Goal: Task Accomplishment & Management: Manage account settings

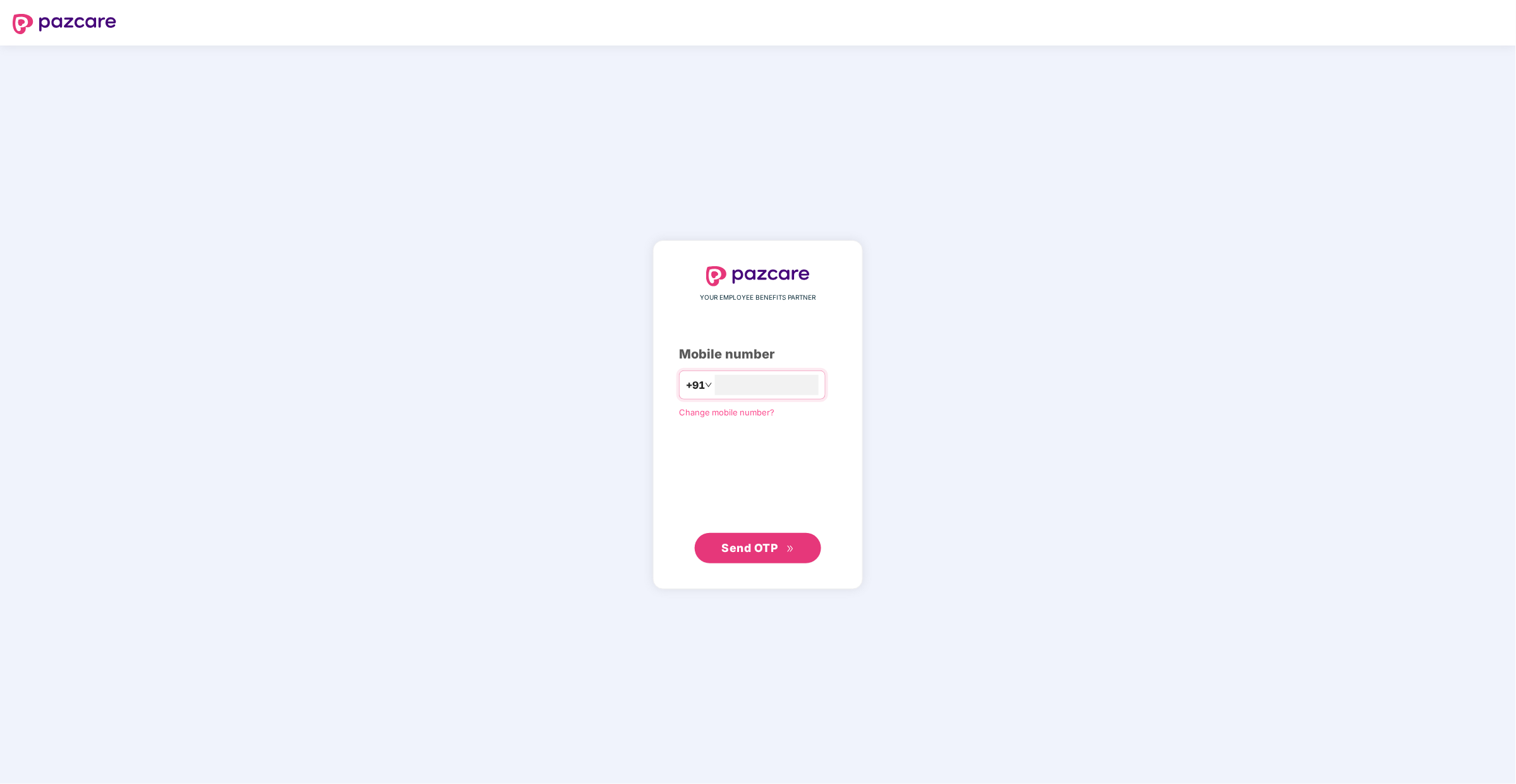
type input "**********"
click at [752, 549] on span "Send OTP" at bounding box center [750, 547] width 56 height 14
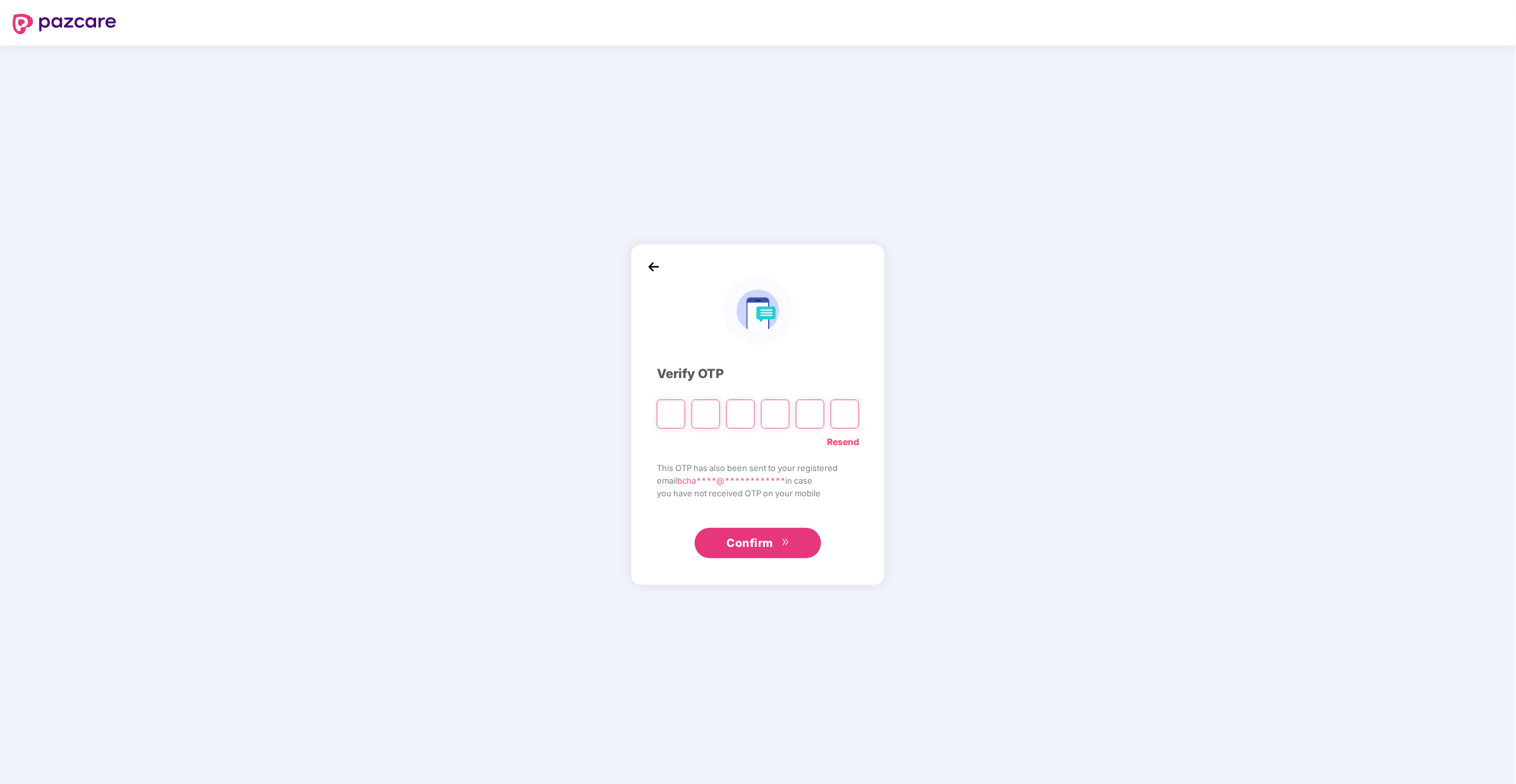
click at [673, 418] on input "Please enter verification code. Digit 1" at bounding box center [670, 414] width 28 height 29
type input "*"
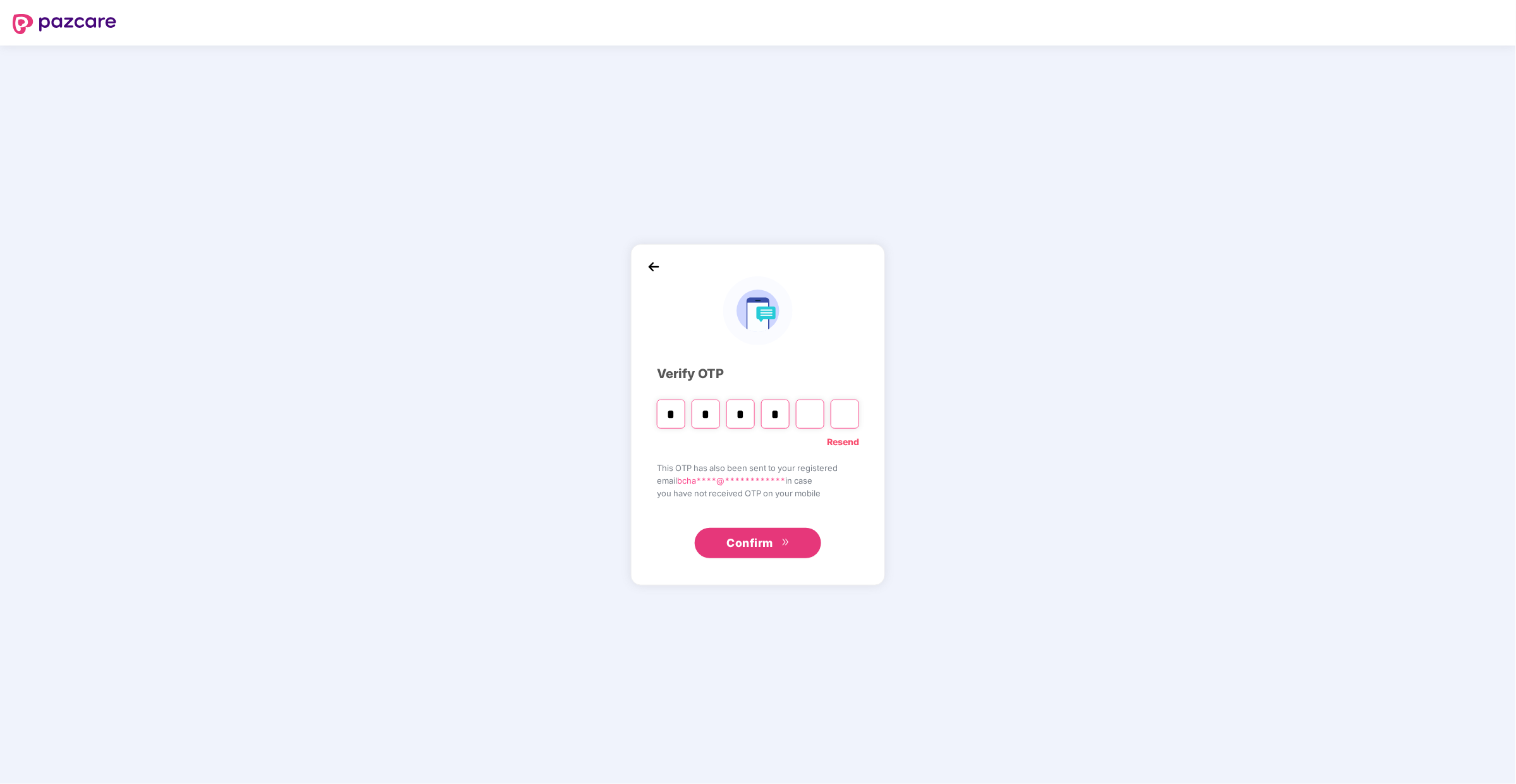
type input "*"
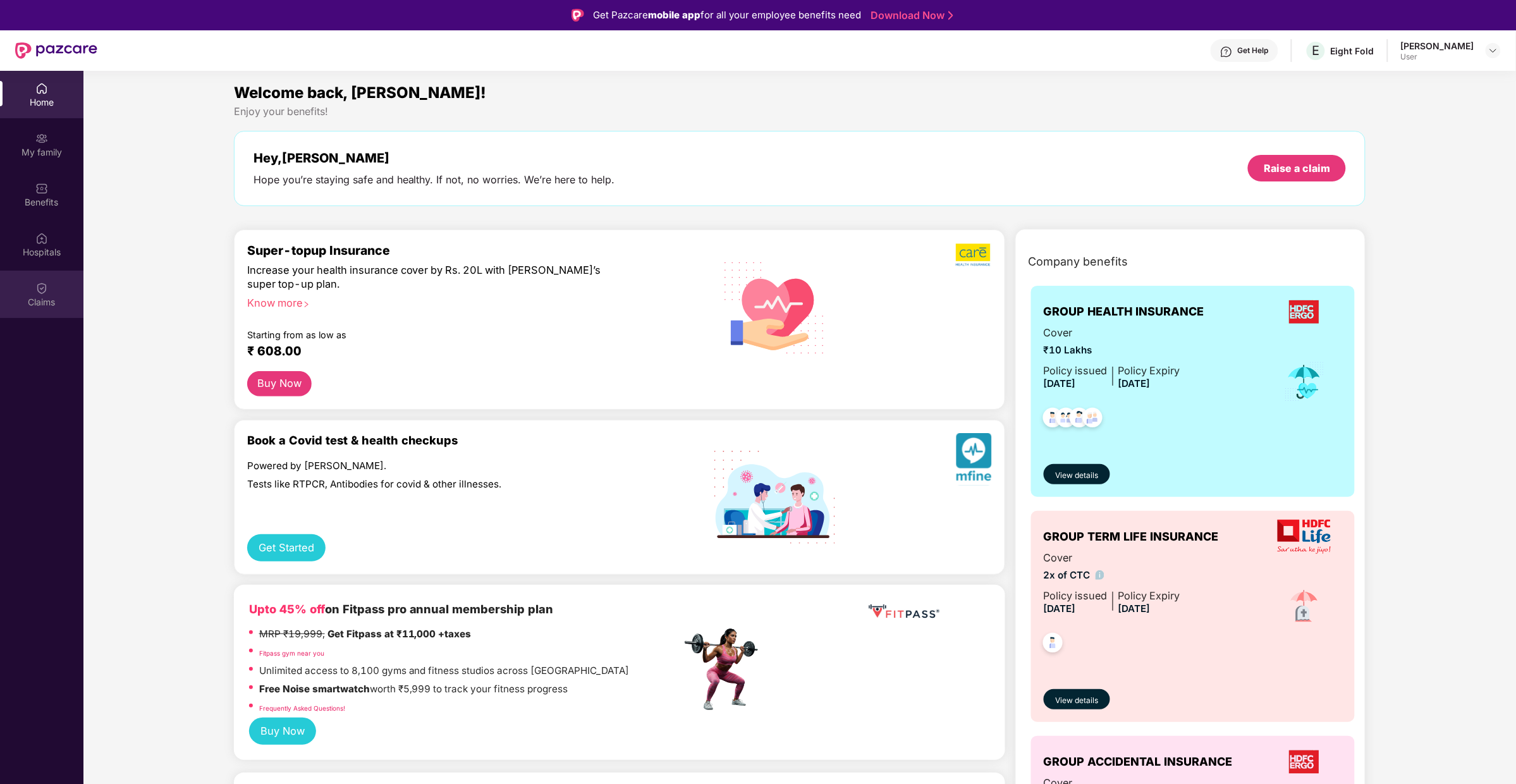
click at [38, 316] on div "Claims" at bounding box center [41, 294] width 83 height 47
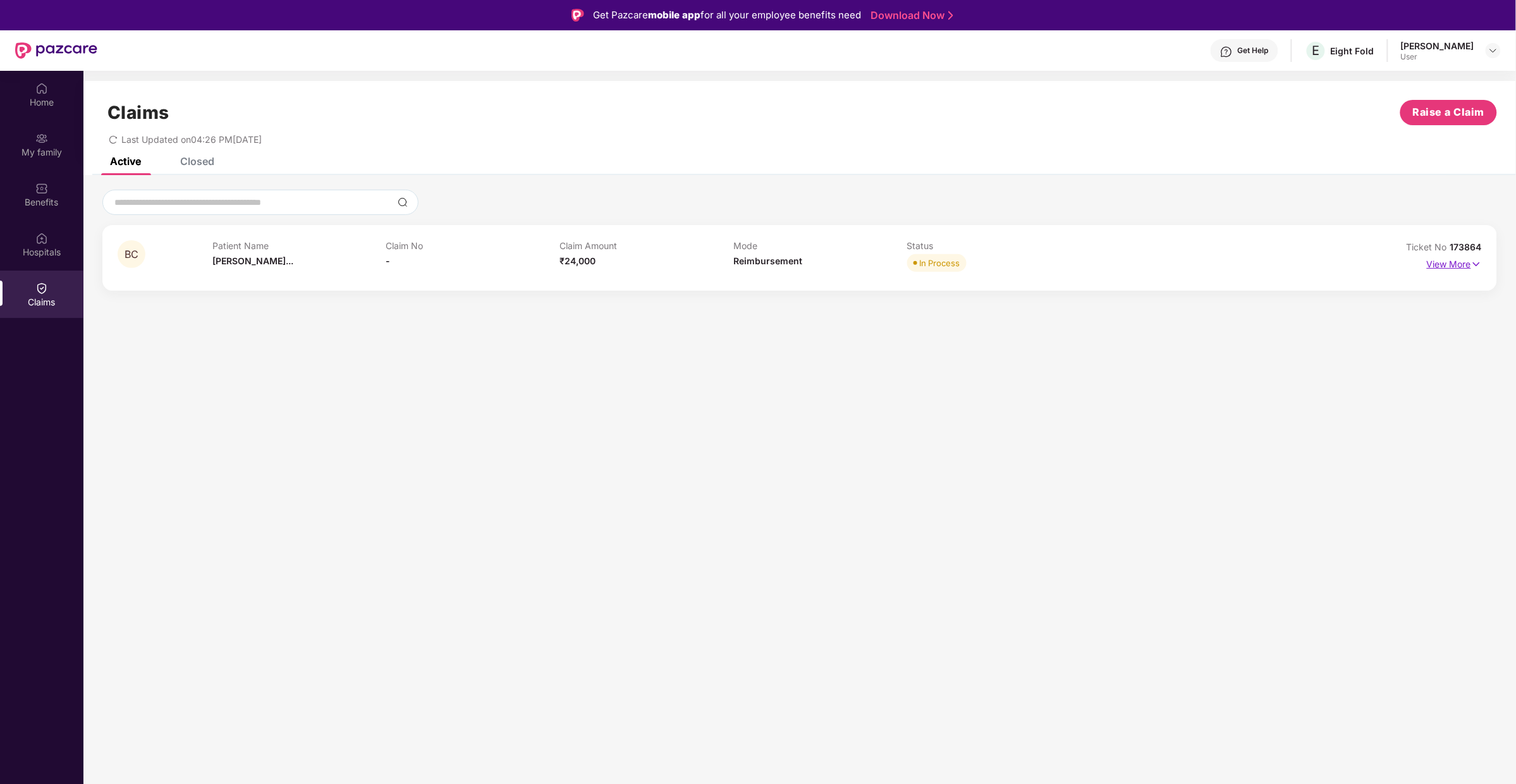
click at [1454, 268] on p "View More" at bounding box center [1454, 263] width 55 height 17
